Goal: Obtain resource: Download file/media

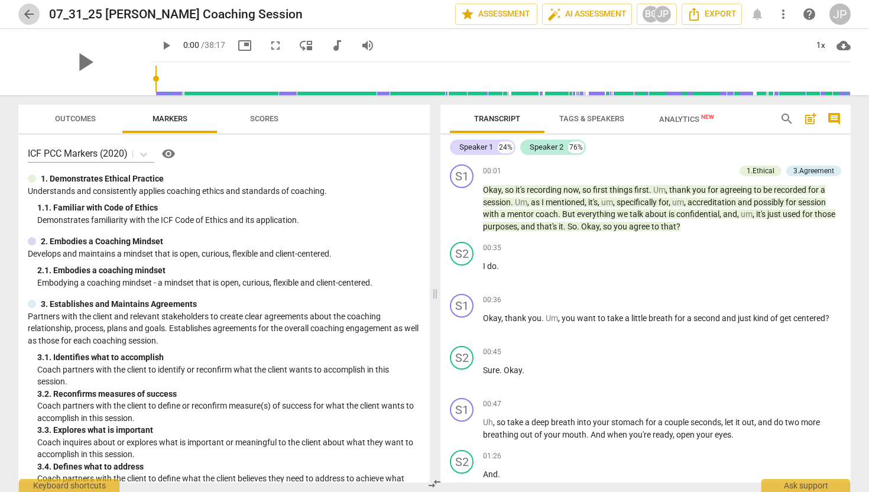
click at [29, 16] on span "arrow_back" at bounding box center [29, 14] width 14 height 14
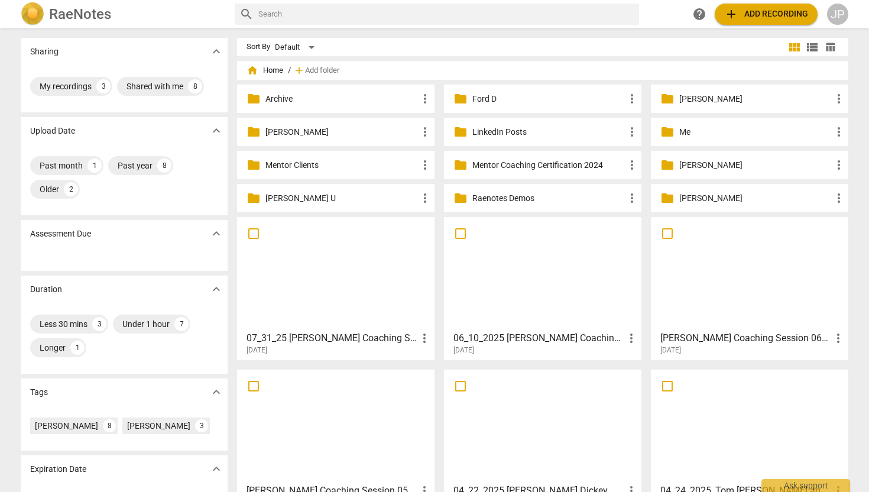
click at [490, 95] on p "Ford D" at bounding box center [549, 99] width 153 height 12
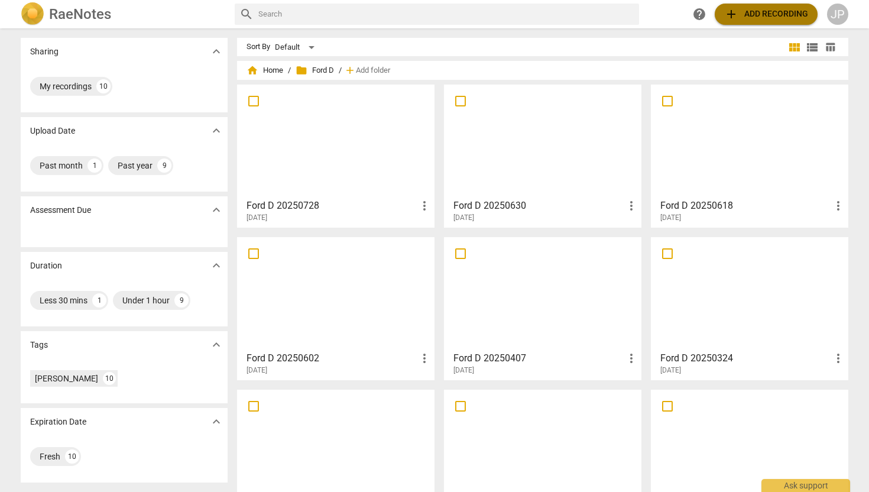
click at [765, 14] on span "add Add recording" at bounding box center [767, 14] width 84 height 14
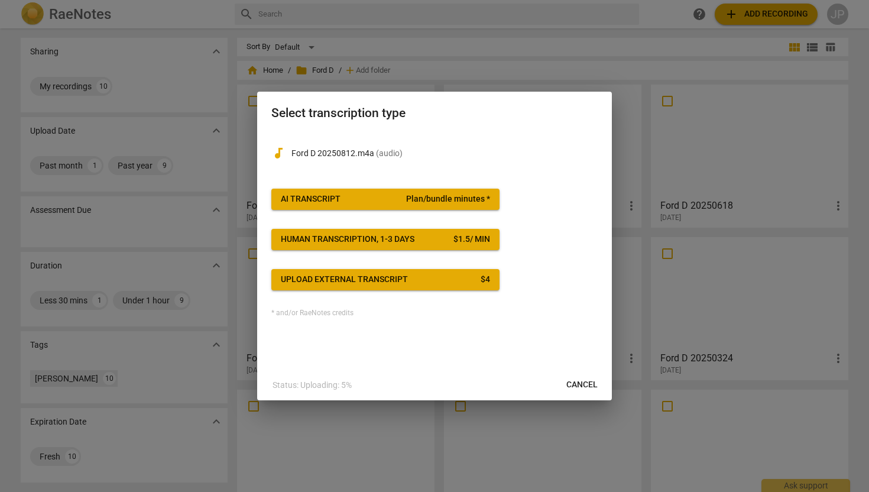
click at [381, 203] on span "AI Transcript Plan/bundle minutes *" at bounding box center [385, 199] width 209 height 12
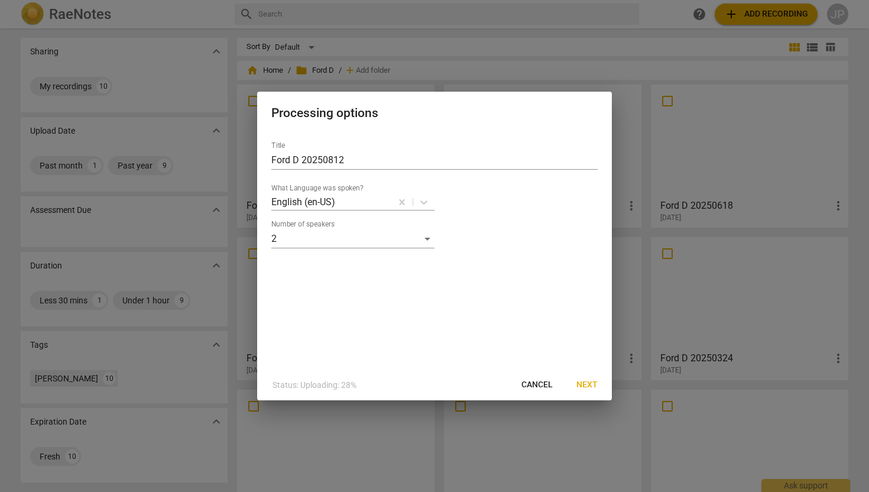
click at [588, 387] on span "Next" at bounding box center [587, 385] width 21 height 12
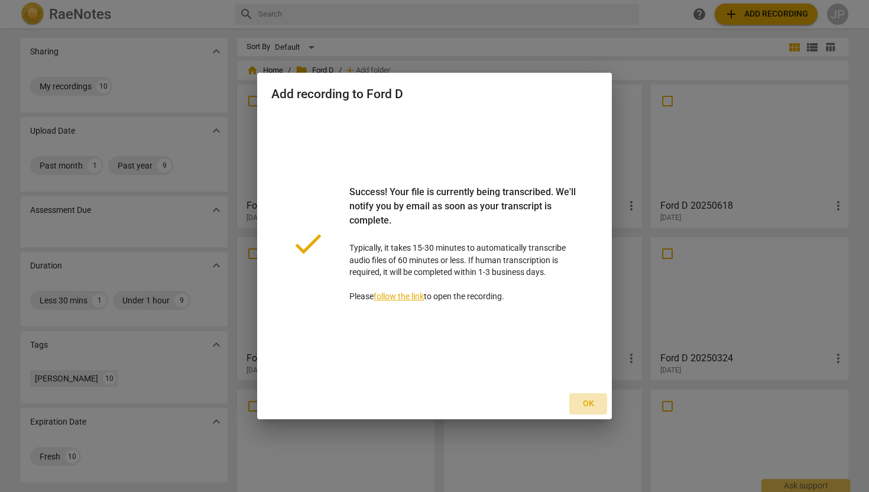
click at [595, 410] on button "Ok" at bounding box center [589, 403] width 38 height 21
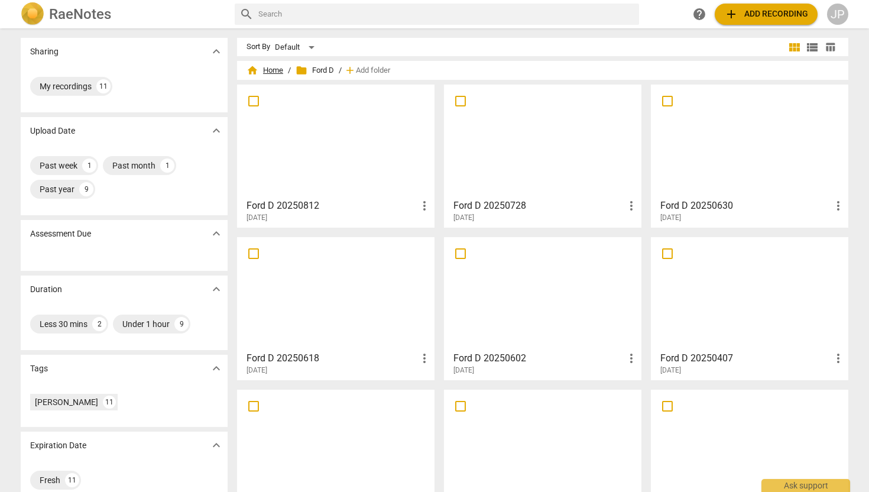
click at [274, 66] on span "home Home" at bounding box center [265, 70] width 37 height 12
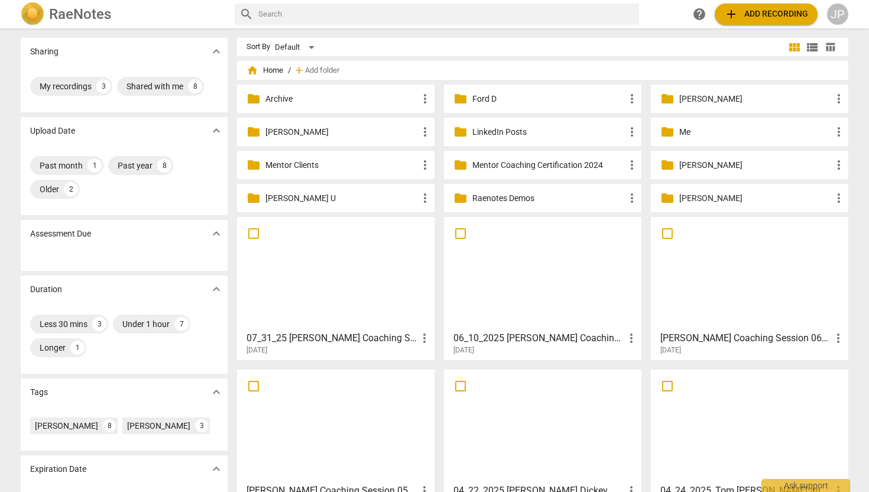
click at [297, 161] on p "Mentor Clients" at bounding box center [342, 165] width 153 height 12
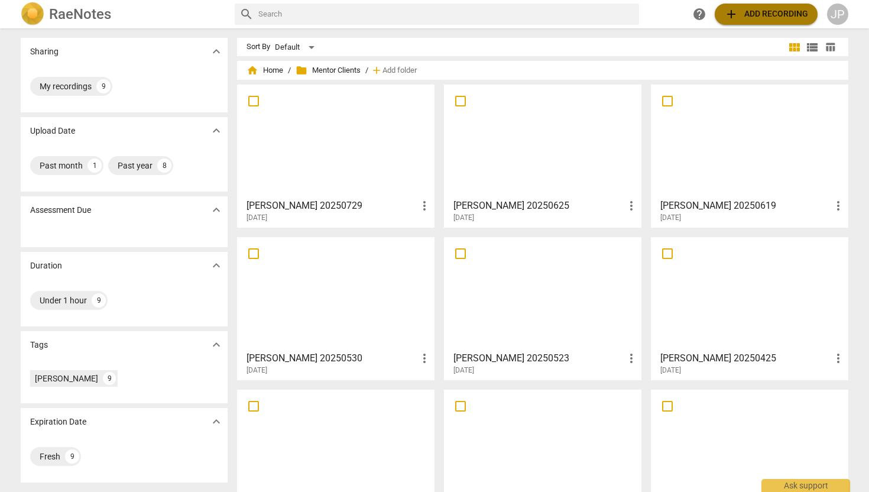
click at [735, 15] on span "add" at bounding box center [732, 14] width 14 height 14
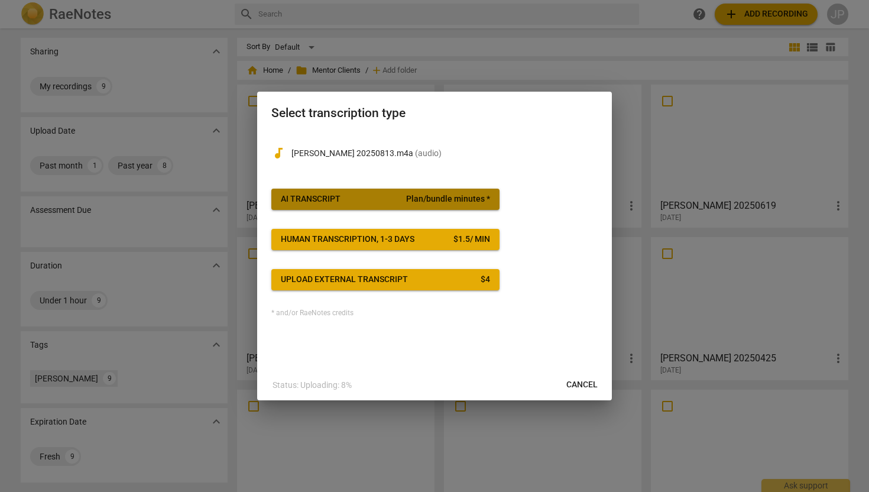
click at [338, 200] on div "AI Transcript" at bounding box center [311, 199] width 60 height 12
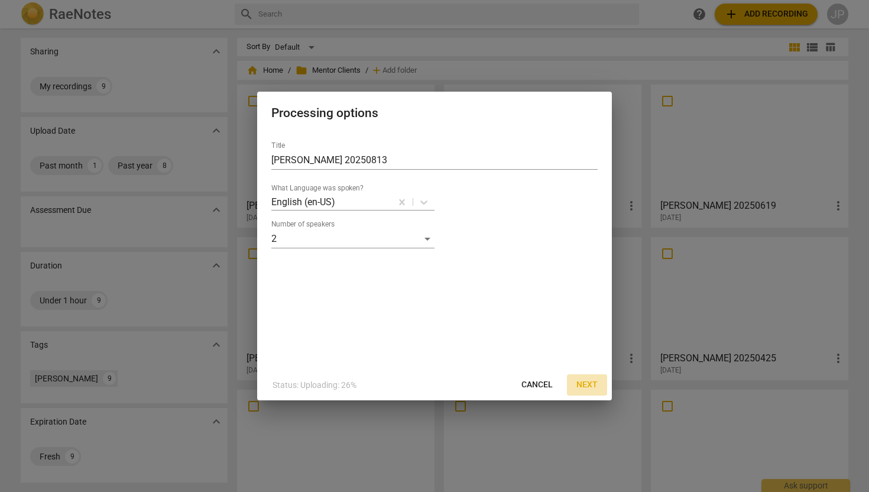
click at [586, 386] on span "Next" at bounding box center [587, 385] width 21 height 12
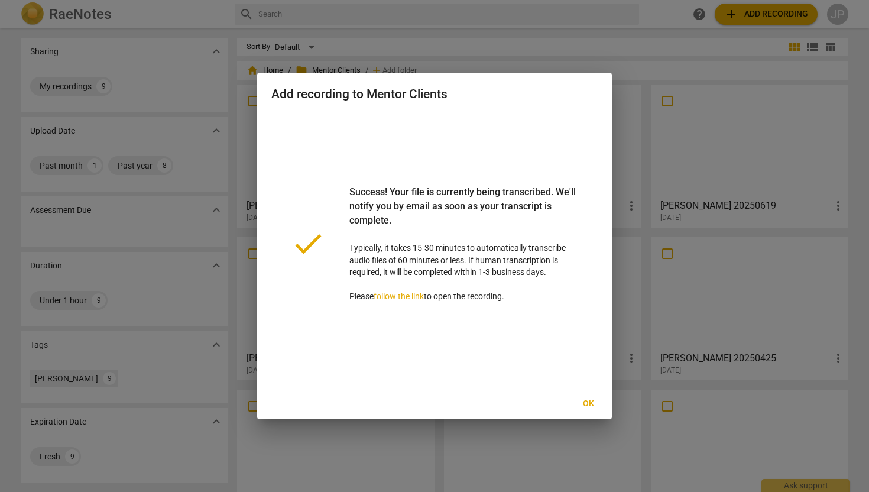
click at [594, 402] on span "Ok" at bounding box center [588, 404] width 19 height 12
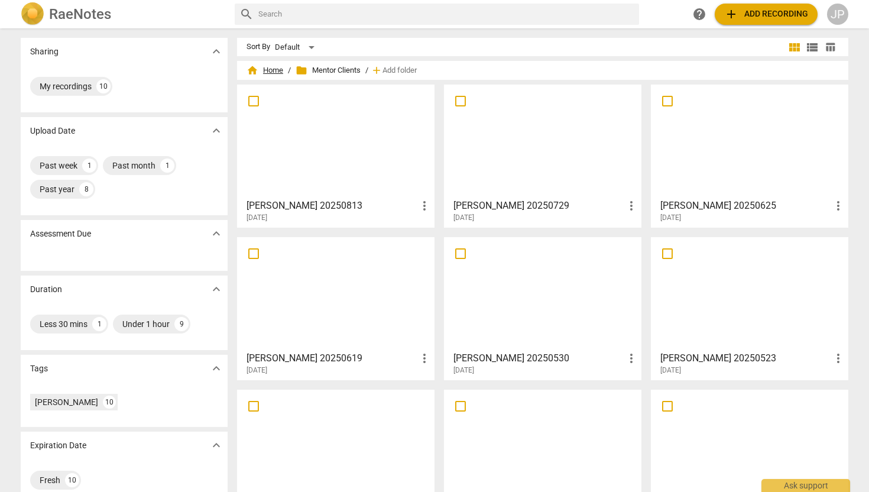
click at [276, 68] on span "home Home" at bounding box center [265, 70] width 37 height 12
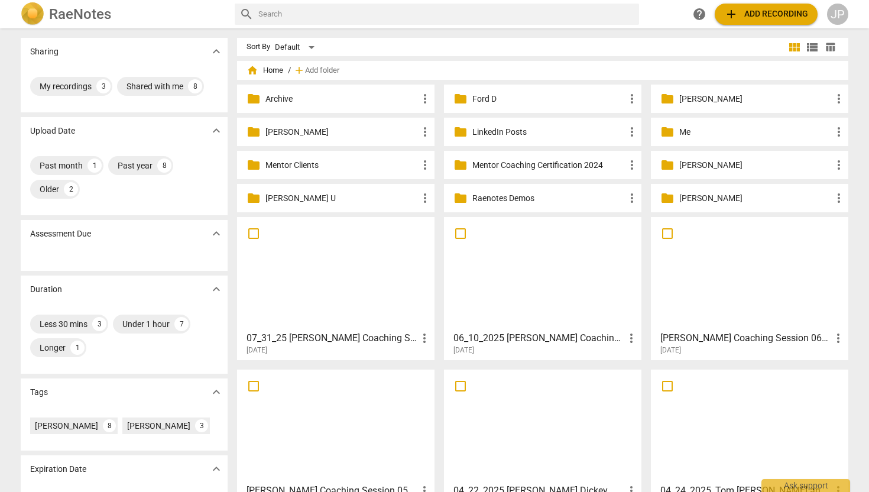
click at [695, 196] on p "[PERSON_NAME]" at bounding box center [756, 198] width 153 height 12
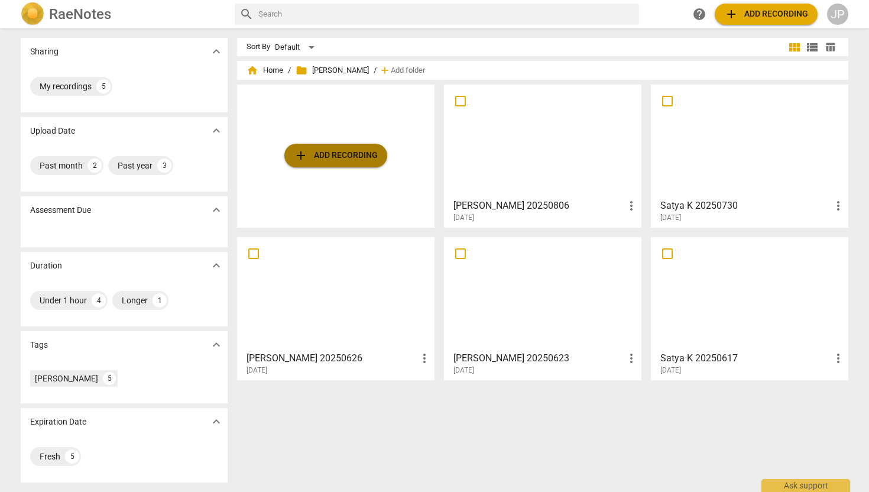
click at [354, 156] on span "add Add recording" at bounding box center [336, 155] width 84 height 14
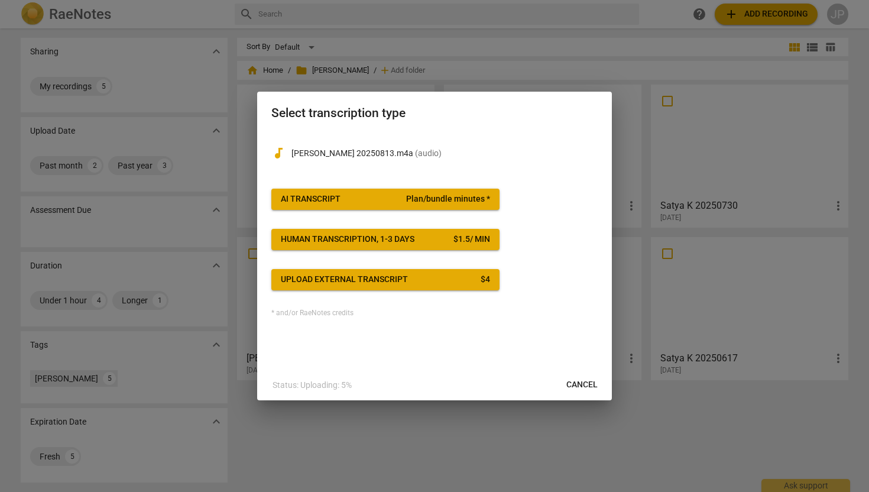
click at [354, 197] on span "AI Transcript Plan/bundle minutes *" at bounding box center [385, 199] width 209 height 12
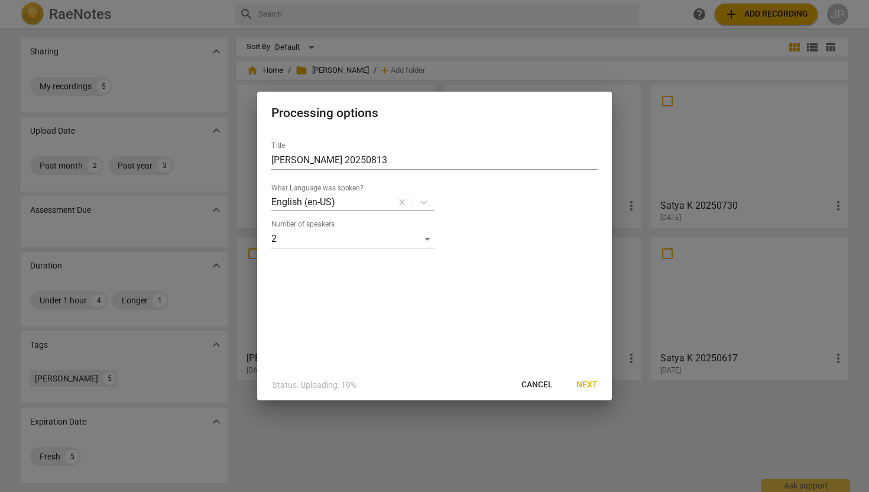
click at [592, 384] on span "Next" at bounding box center [587, 385] width 21 height 12
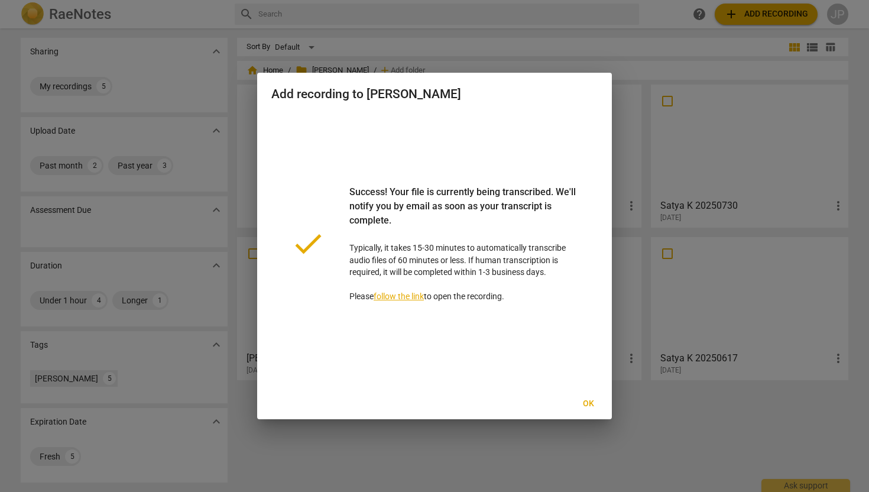
click at [590, 405] on span "Ok" at bounding box center [588, 404] width 19 height 12
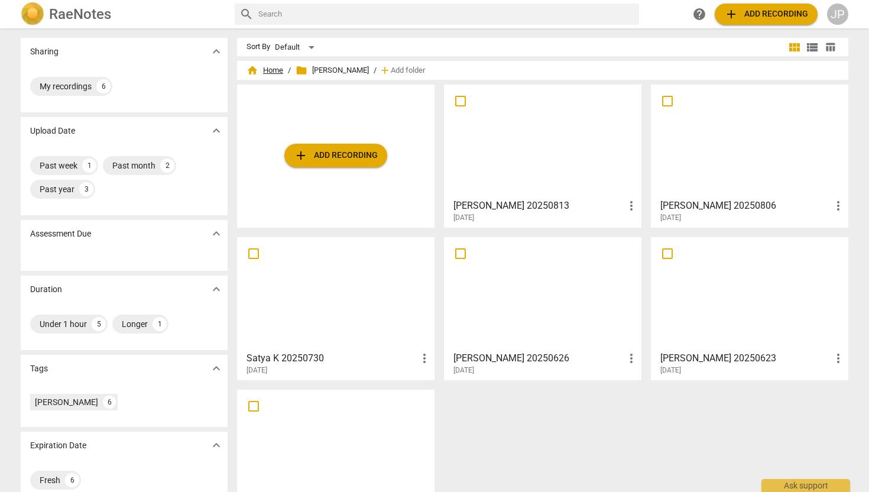
click at [277, 67] on span "home Home" at bounding box center [265, 70] width 37 height 12
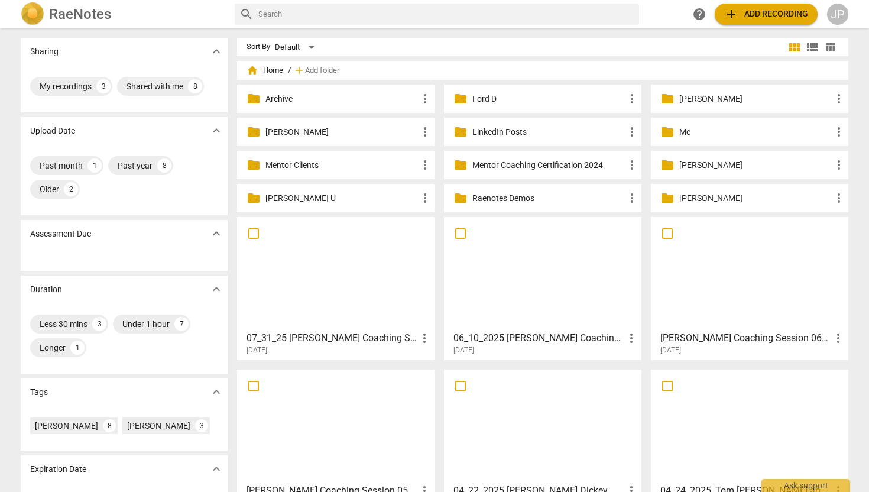
click at [688, 103] on p "[PERSON_NAME]" at bounding box center [756, 99] width 153 height 12
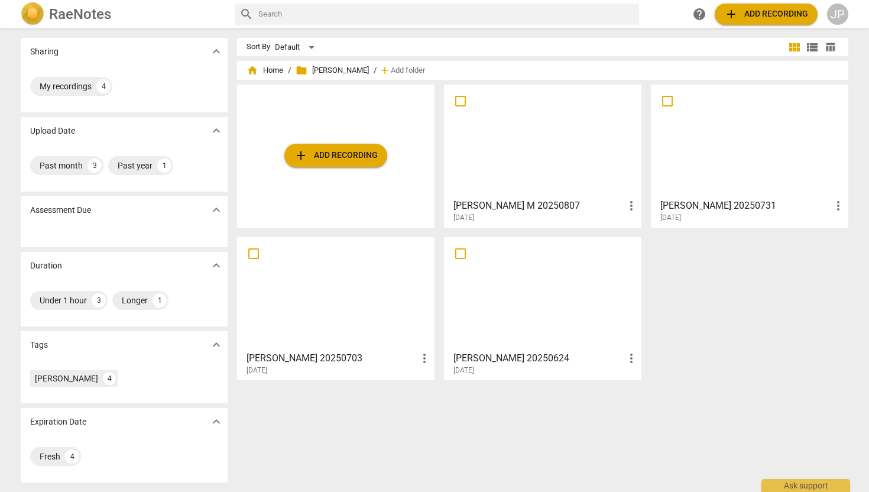
click at [347, 146] on button "add Add recording" at bounding box center [335, 156] width 103 height 24
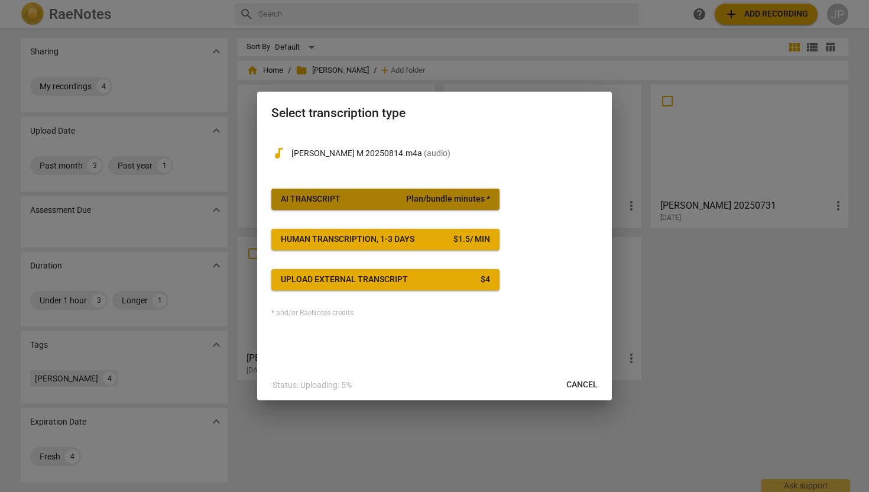
click at [351, 197] on span "AI Transcript Plan/bundle minutes *" at bounding box center [385, 199] width 209 height 12
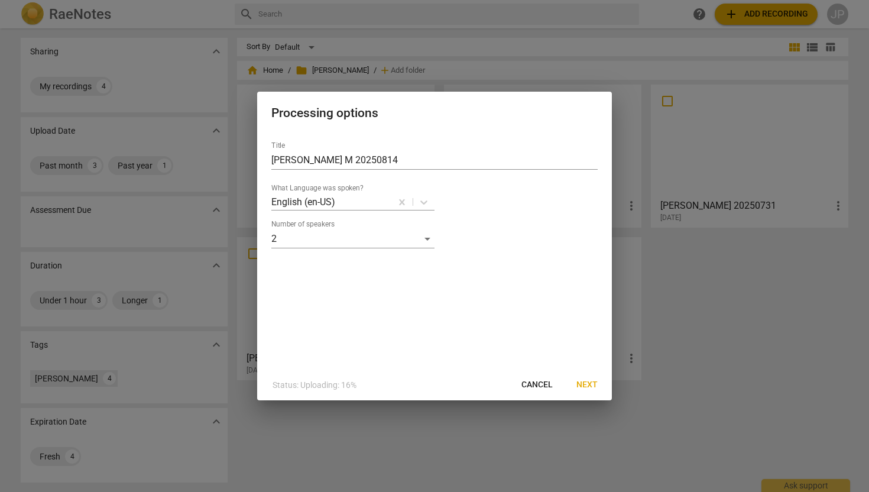
click at [588, 389] on span "Next" at bounding box center [587, 385] width 21 height 12
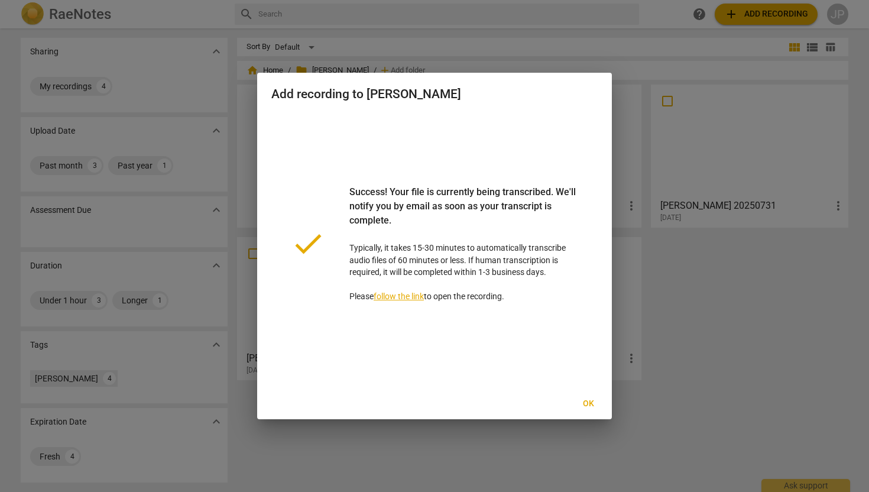
click at [588, 400] on span "Ok" at bounding box center [588, 404] width 19 height 12
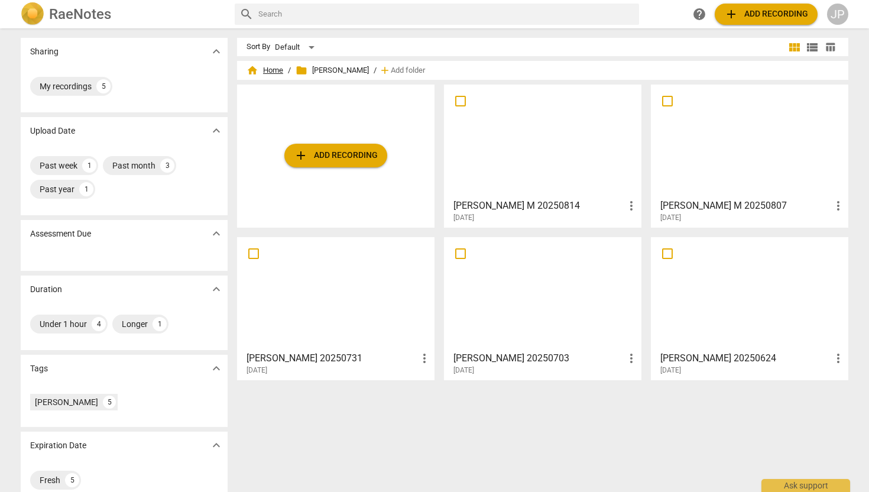
click at [269, 66] on span "home Home" at bounding box center [265, 70] width 37 height 12
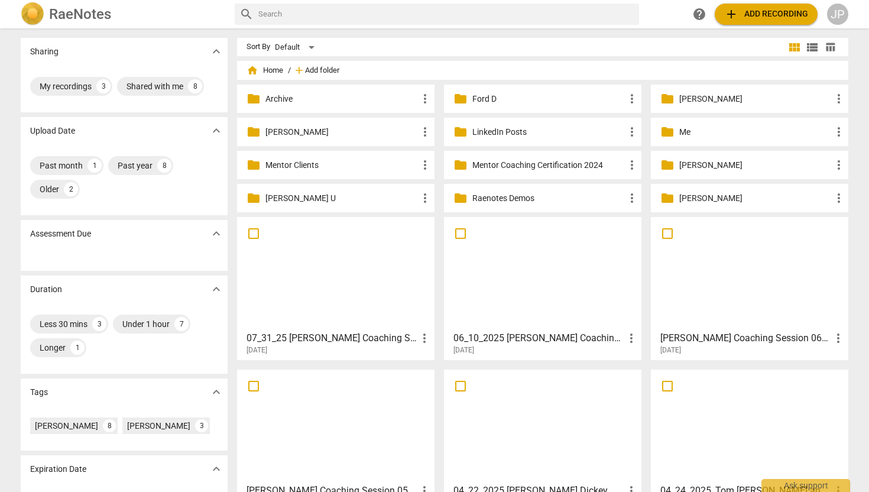
click at [324, 67] on span "Add folder" at bounding box center [322, 70] width 34 height 9
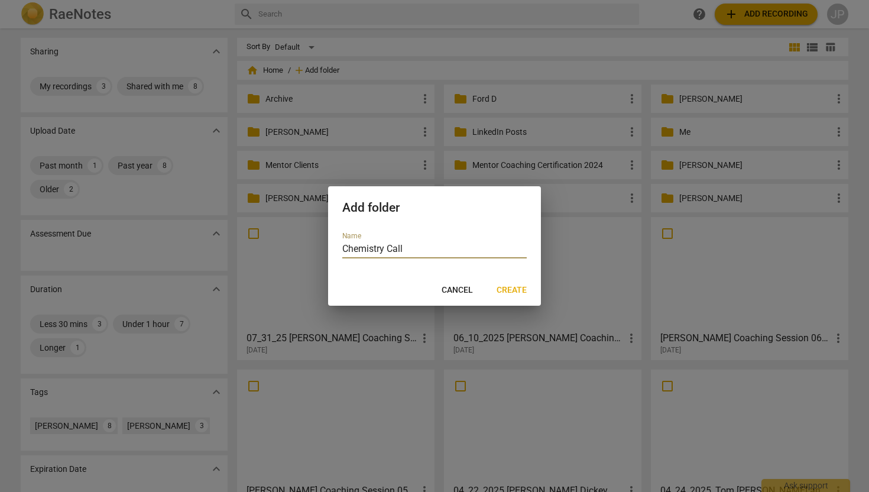
type input "Chemistry Calls"
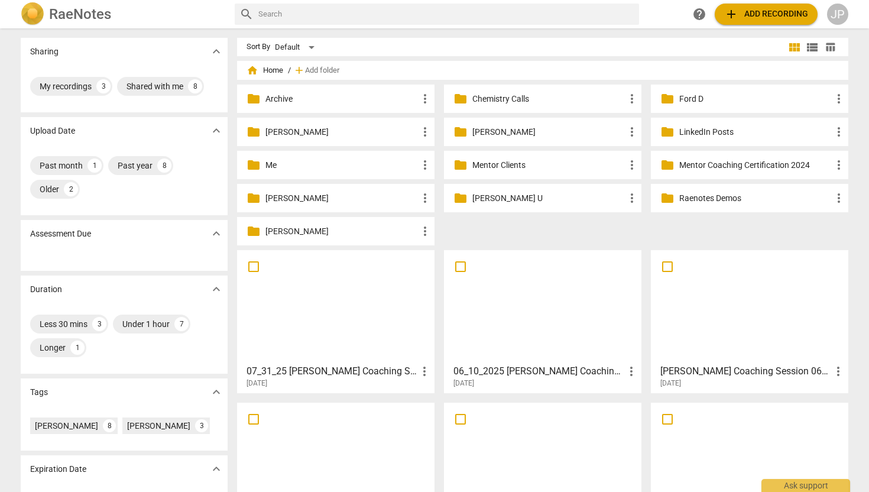
click at [510, 96] on p "Chemistry Calls" at bounding box center [549, 99] width 153 height 12
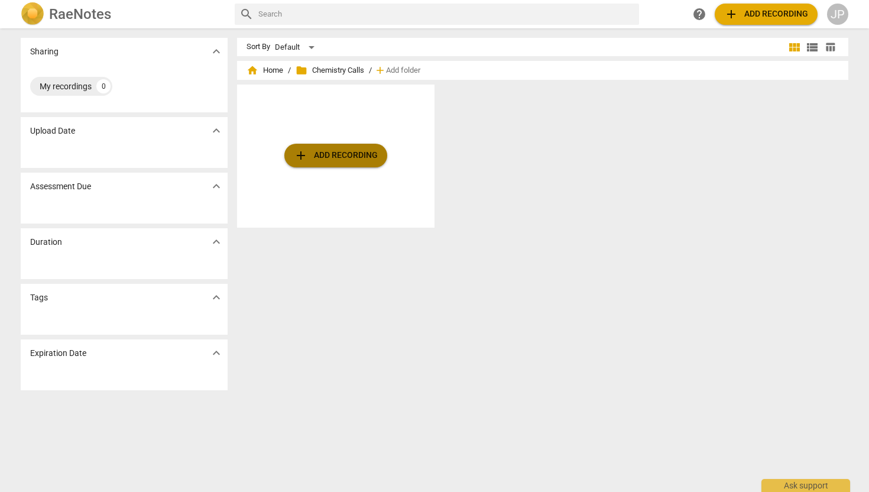
click at [345, 161] on span "add Add recording" at bounding box center [336, 155] width 84 height 14
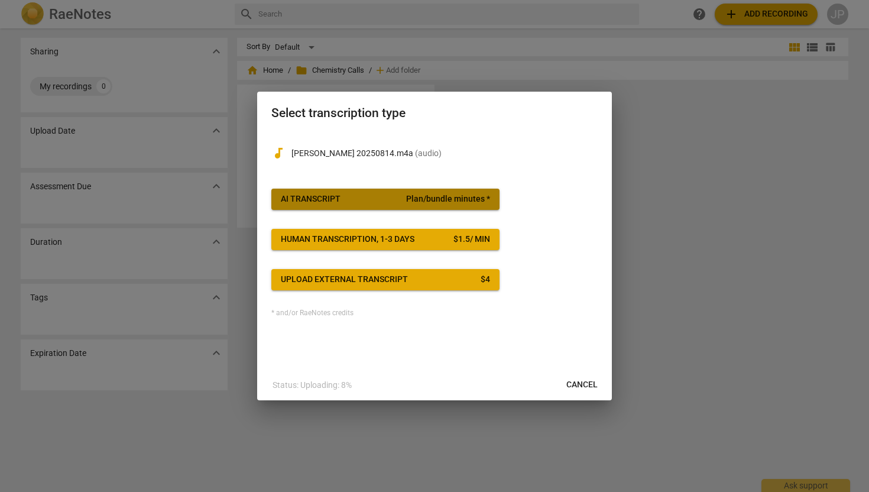
click at [411, 192] on button "AI Transcript Plan/bundle minutes *" at bounding box center [385, 199] width 228 height 21
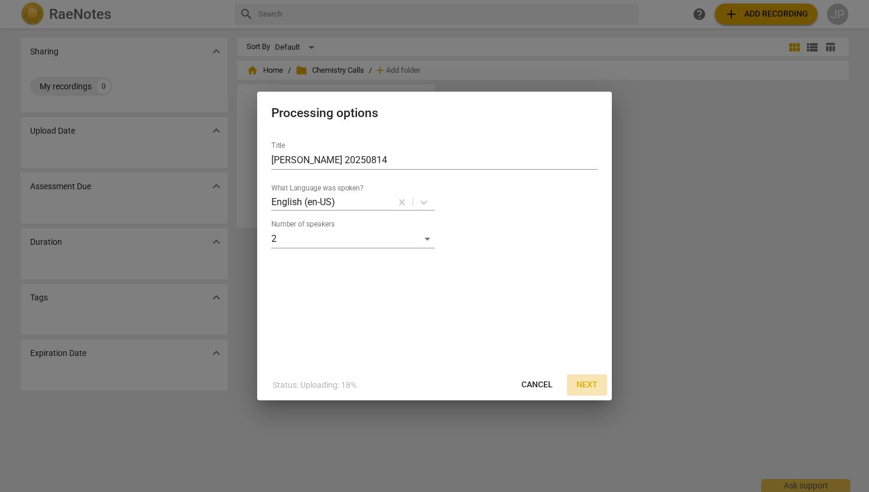
click at [587, 386] on span "Next" at bounding box center [587, 385] width 21 height 12
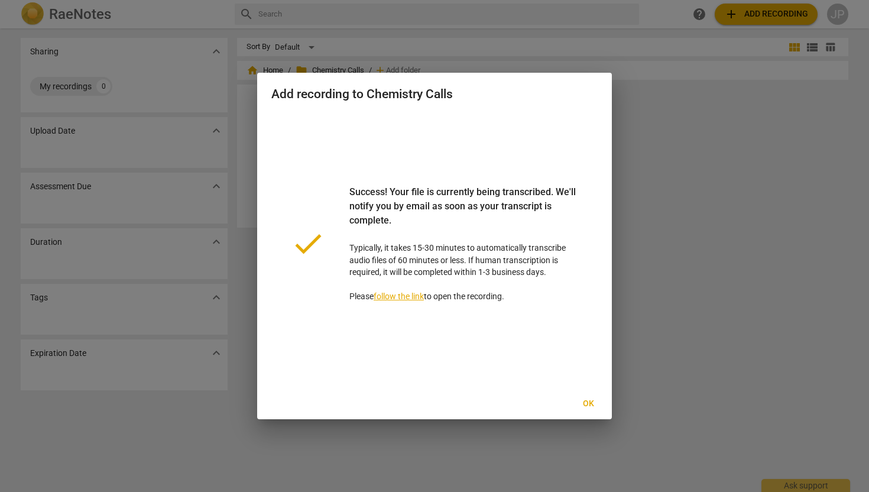
click at [587, 401] on span "Ok" at bounding box center [588, 404] width 19 height 12
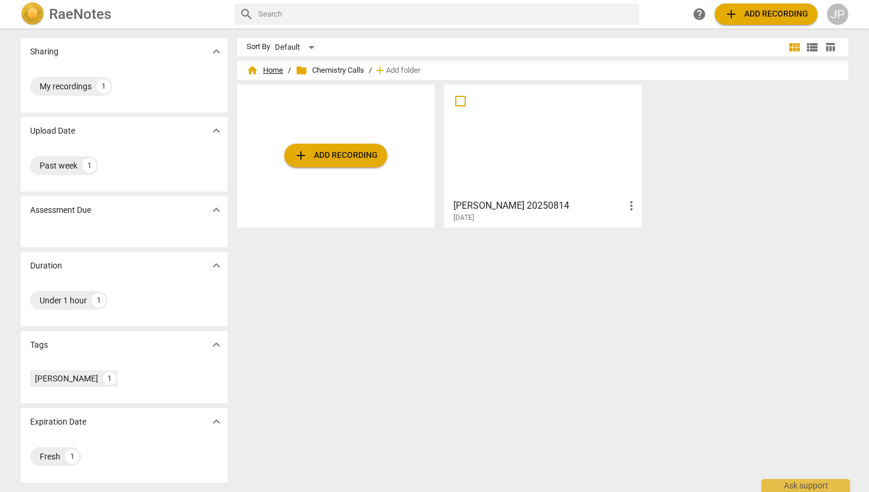
click at [267, 73] on span "home Home" at bounding box center [265, 70] width 37 height 12
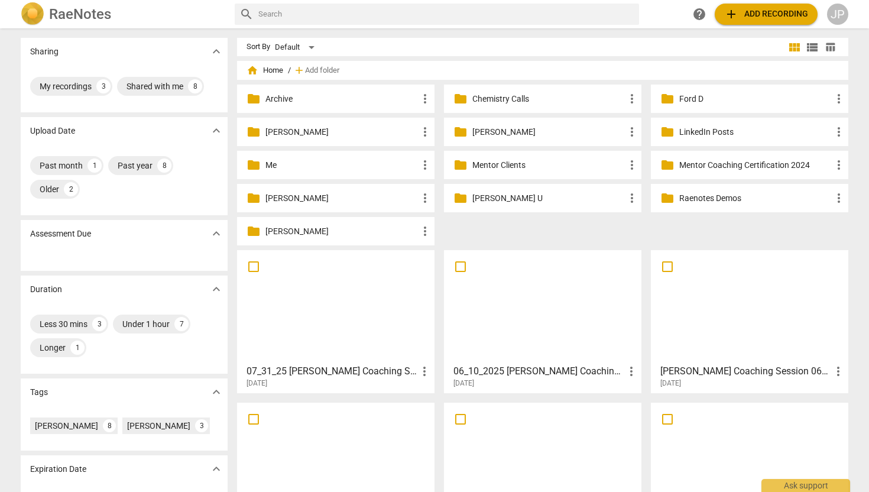
click at [295, 229] on p "[PERSON_NAME]" at bounding box center [342, 231] width 153 height 12
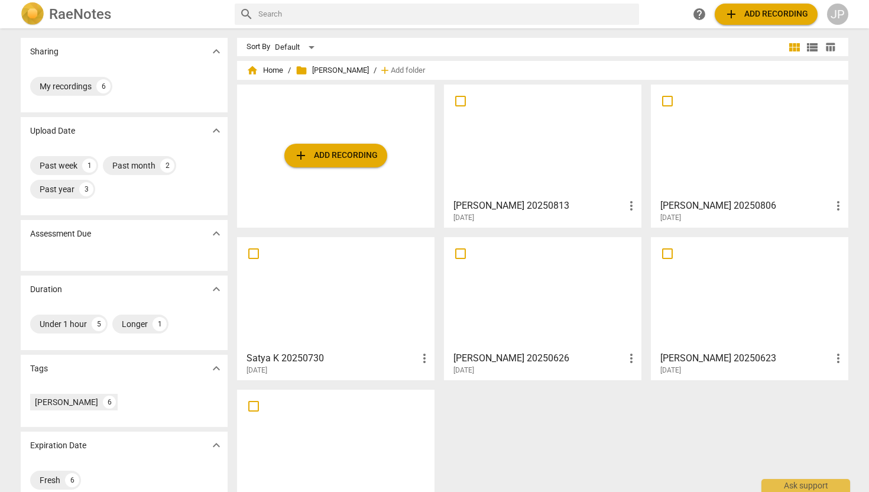
click at [536, 145] on div at bounding box center [542, 141] width 189 height 105
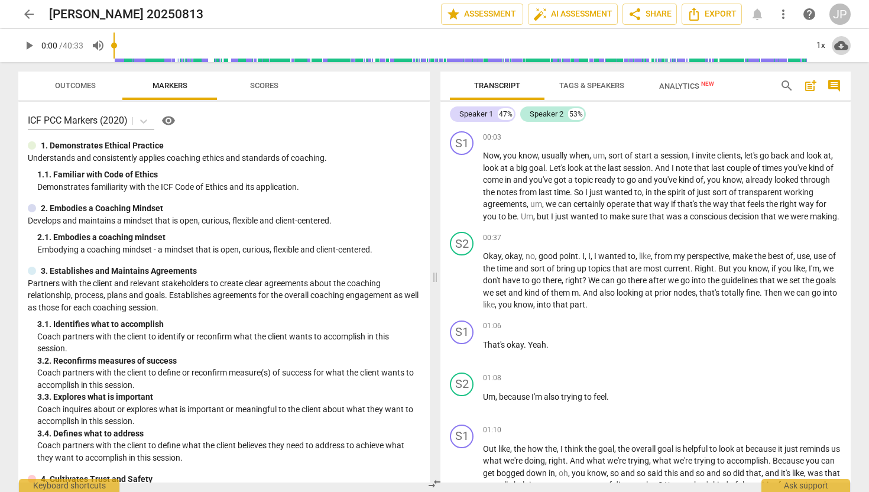
click at [842, 48] on span "cloud_download" at bounding box center [842, 45] width 14 height 14
click at [708, 20] on div at bounding box center [434, 246] width 869 height 492
click at [713, 11] on span "Export" at bounding box center [712, 14] width 50 height 14
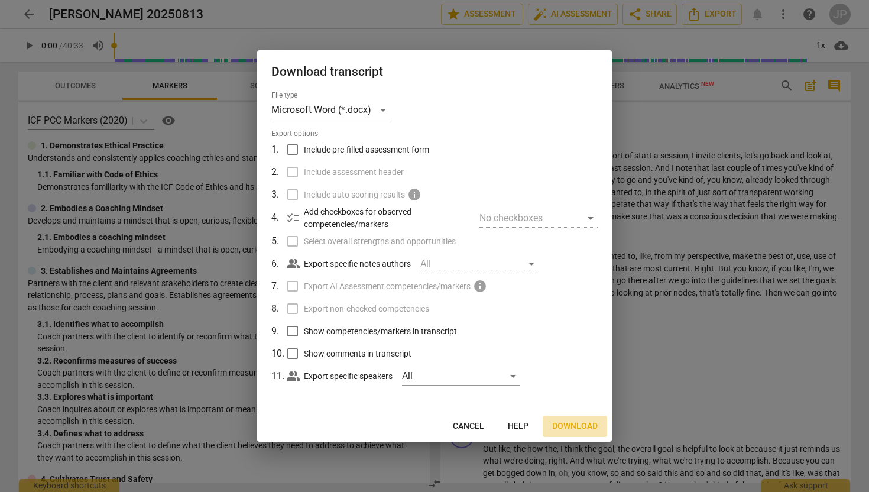
click at [578, 428] on span "Download" at bounding box center [575, 427] width 46 height 12
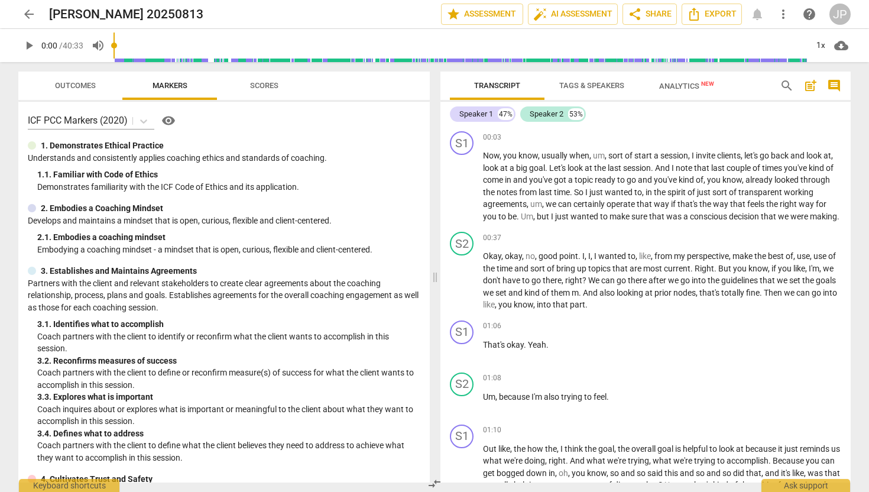
click at [47, 13] on div "arrow_back [PERSON_NAME] 20250813 edit star Assessment auto_fix_high AI Assessm…" at bounding box center [434, 14] width 833 height 21
click at [32, 14] on span "arrow_back" at bounding box center [29, 14] width 14 height 14
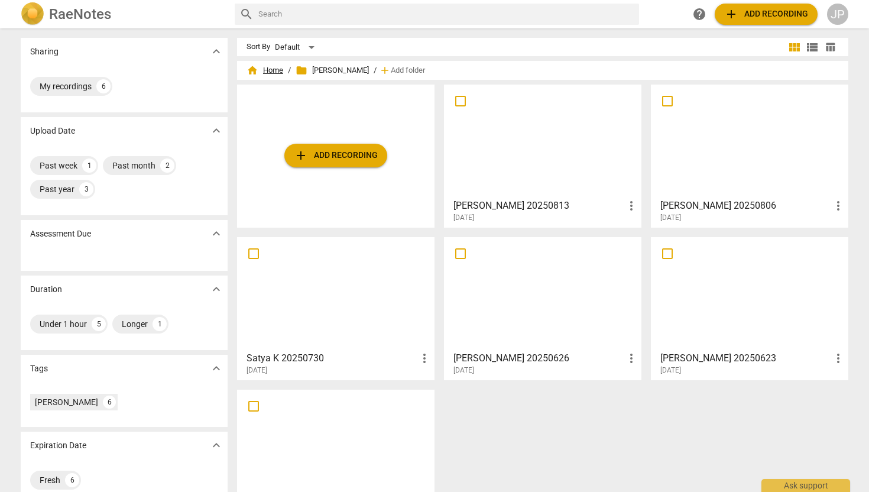
click at [274, 70] on span "home Home" at bounding box center [265, 70] width 37 height 12
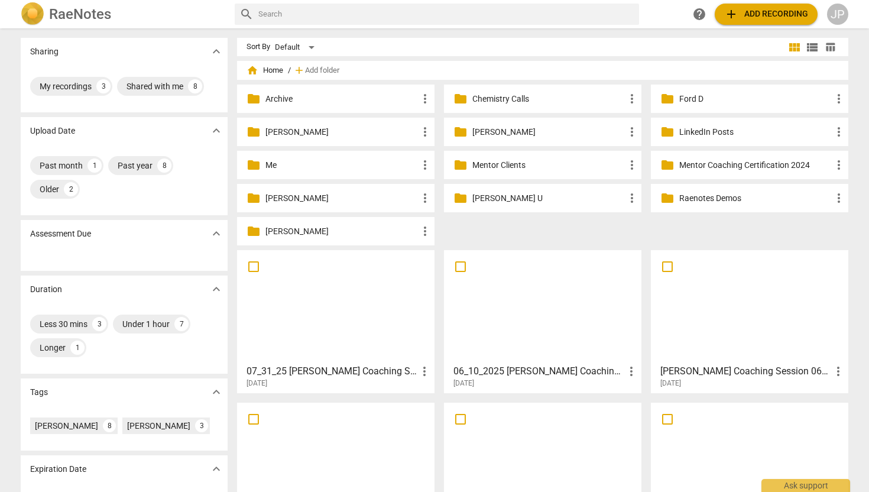
click at [687, 102] on p "Ford D" at bounding box center [756, 99] width 153 height 12
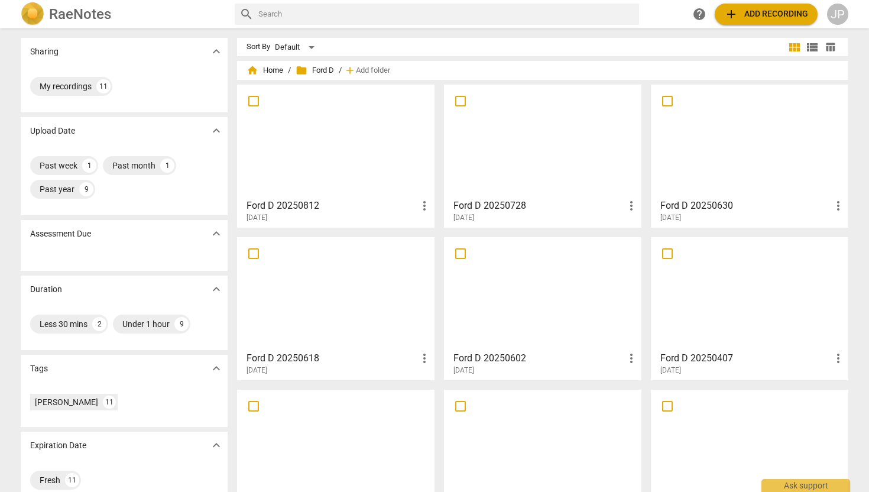
click at [327, 145] on div at bounding box center [335, 141] width 189 height 105
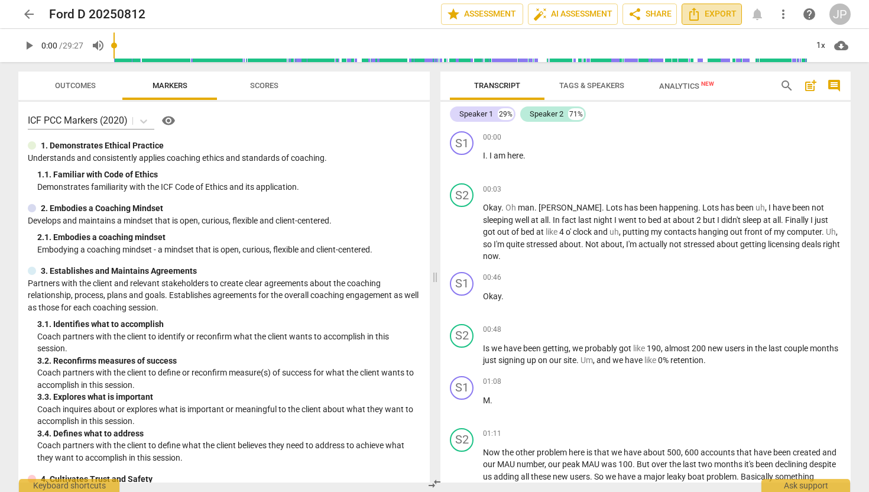
click at [712, 20] on span "Export" at bounding box center [712, 14] width 50 height 14
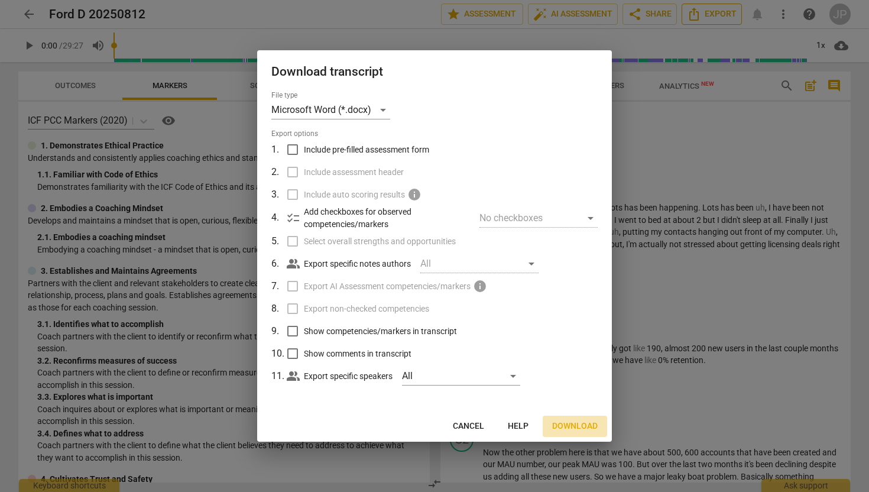
click at [570, 425] on span "Download" at bounding box center [575, 427] width 46 height 12
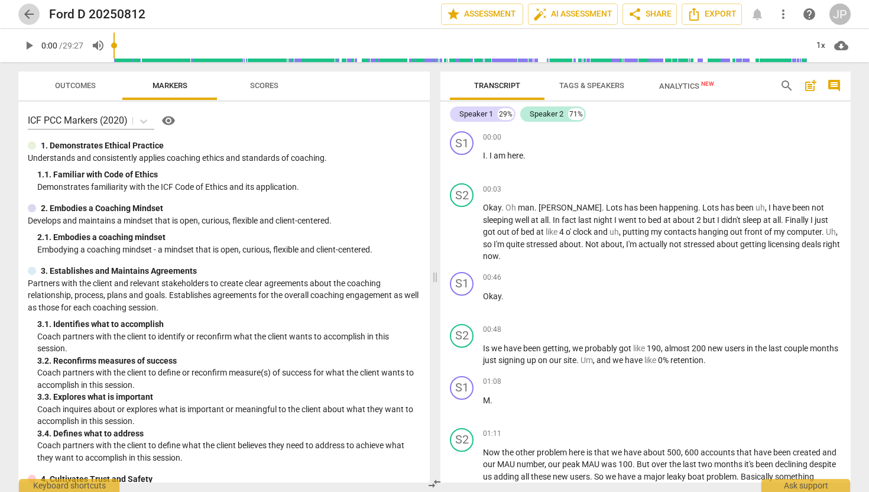
click at [28, 10] on span "arrow_back" at bounding box center [29, 14] width 14 height 14
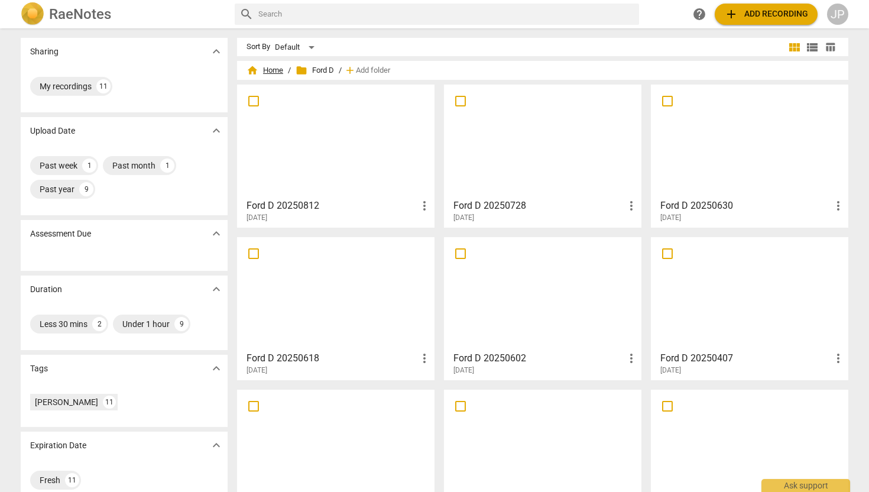
click at [267, 76] on span "home Home" at bounding box center [265, 70] width 37 height 12
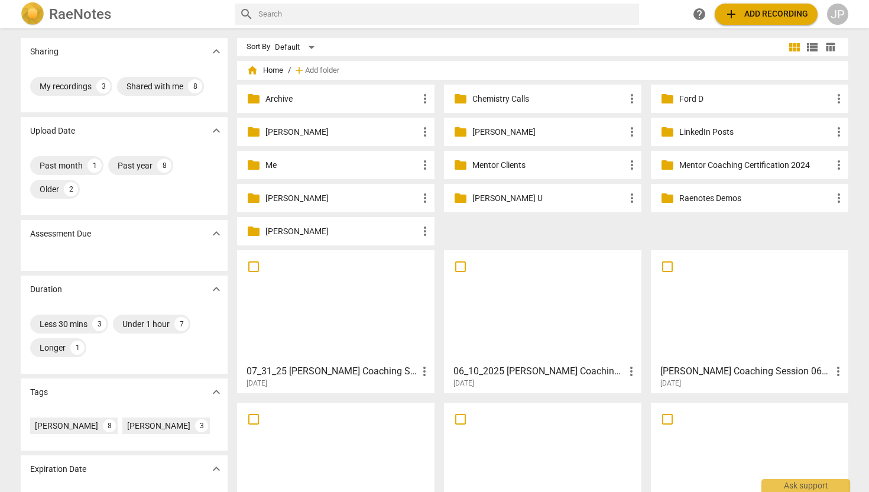
click at [499, 164] on p "Mentor Clients" at bounding box center [549, 165] width 153 height 12
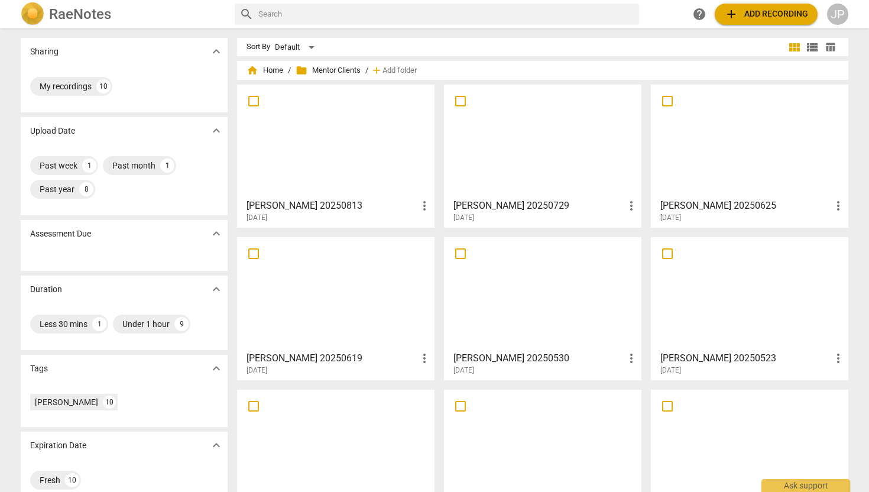
click at [360, 161] on div at bounding box center [335, 141] width 189 height 105
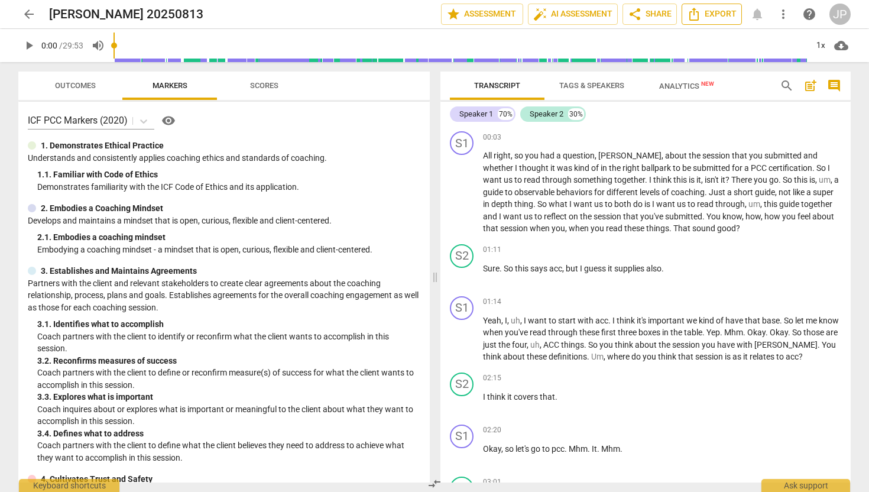
click at [719, 17] on span "Export" at bounding box center [712, 14] width 50 height 14
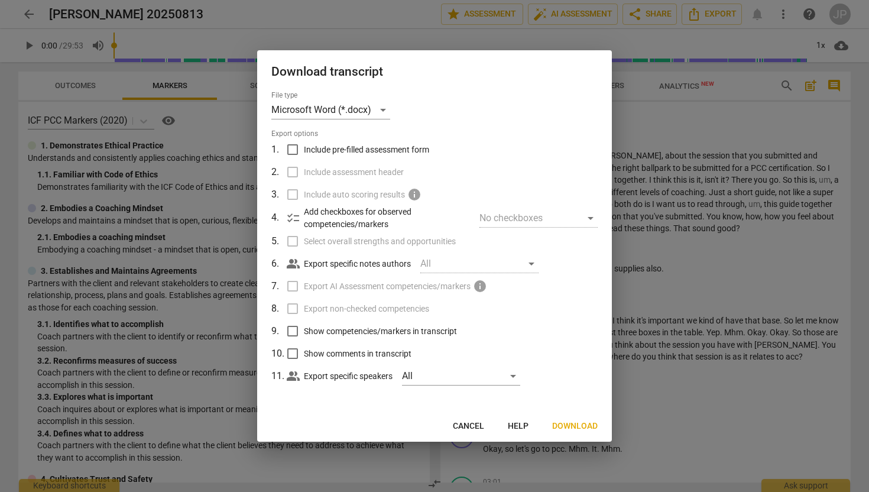
click at [594, 419] on button "Download" at bounding box center [575, 426] width 64 height 21
